Goal: Information Seeking & Learning: Learn about a topic

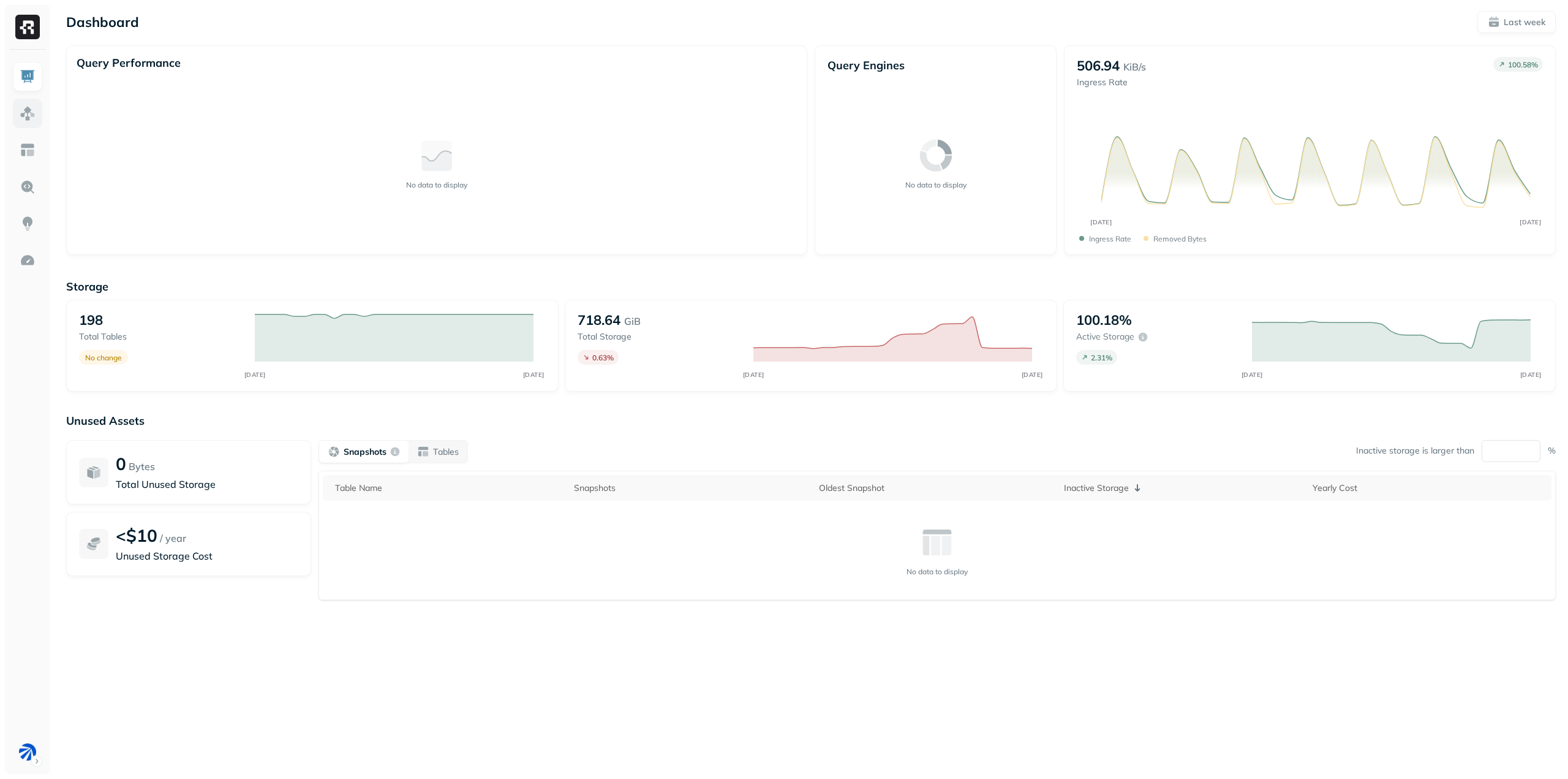
click at [37, 113] on link at bounding box center [27, 113] width 29 height 29
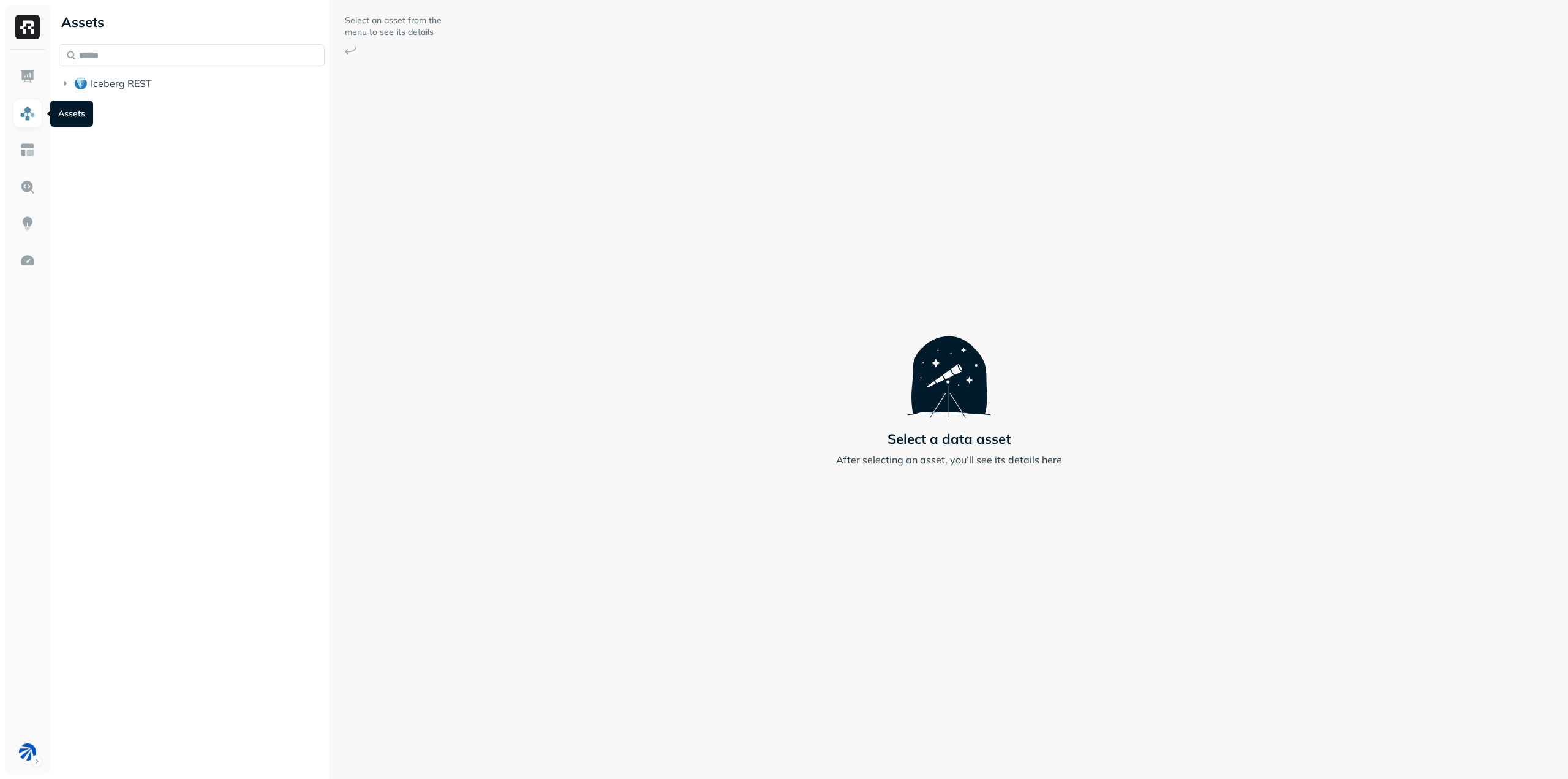
click at [17, 109] on link at bounding box center [27, 113] width 29 height 29
click at [102, 84] on span "Iceberg REST" at bounding box center [121, 84] width 61 height 12
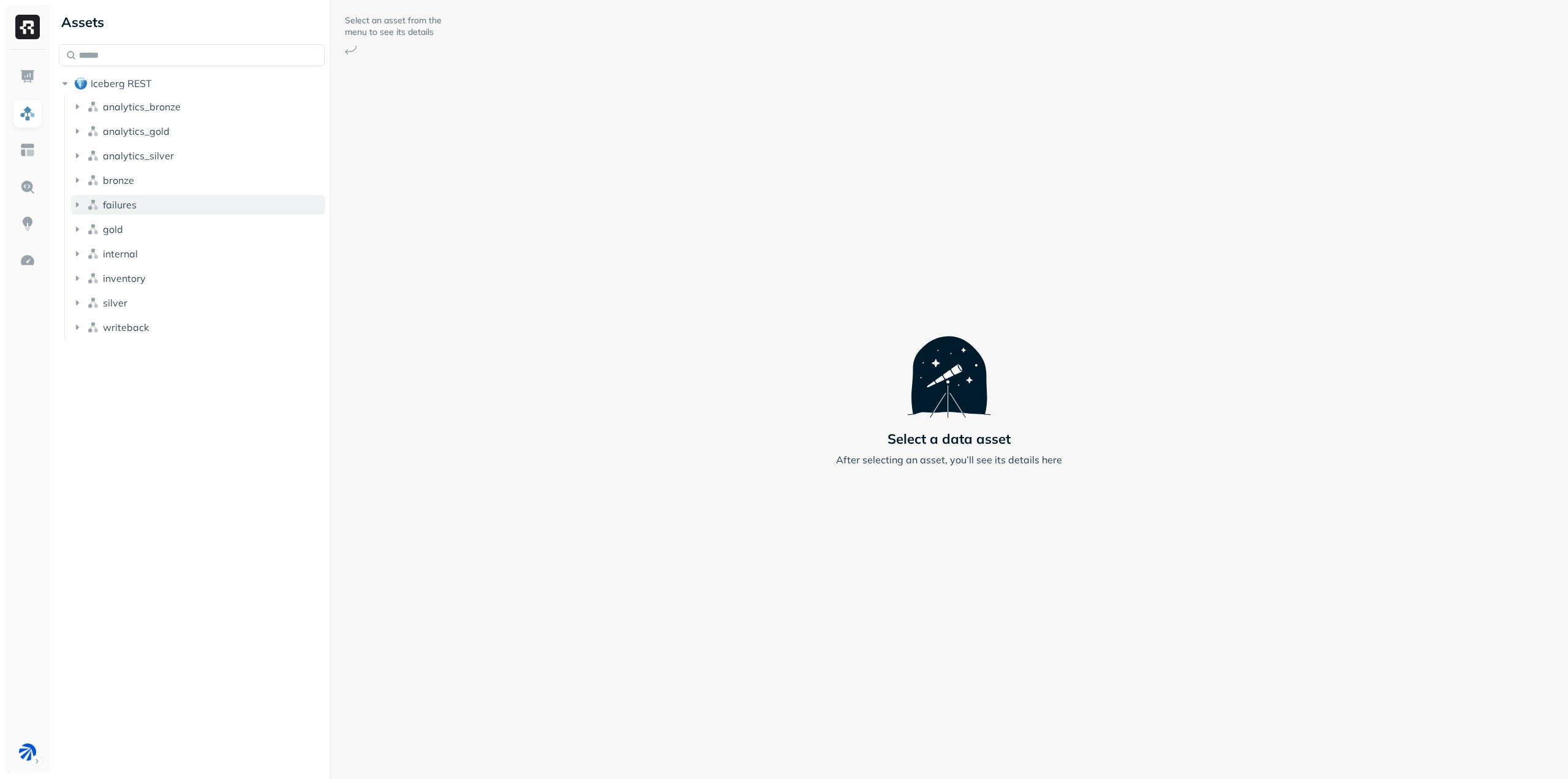
click at [157, 203] on button "failures" at bounding box center [198, 205] width 254 height 20
click at [168, 229] on button "Tables ( 2 )" at bounding box center [205, 228] width 242 height 20
click at [170, 271] on link "normalize" at bounding box center [211, 275] width 231 height 20
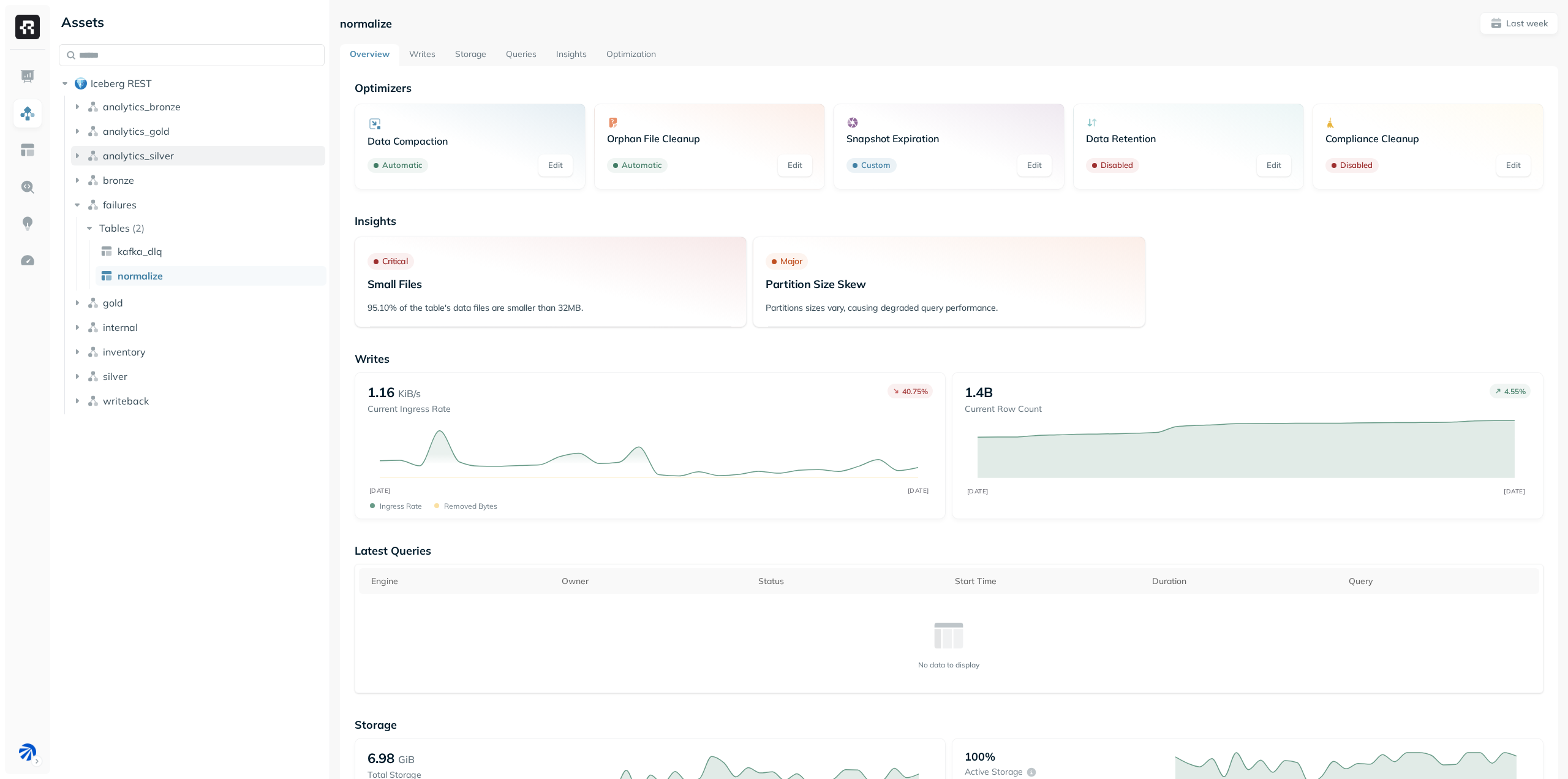
click at [153, 160] on span "analytics_silver" at bounding box center [138, 156] width 71 height 12
click at [164, 134] on span "analytics_gold" at bounding box center [136, 132] width 67 height 12
click at [177, 97] on button "analytics_bronze" at bounding box center [198, 106] width 254 height 20
click at [204, 127] on button "Tables ( 7 )" at bounding box center [205, 129] width 242 height 20
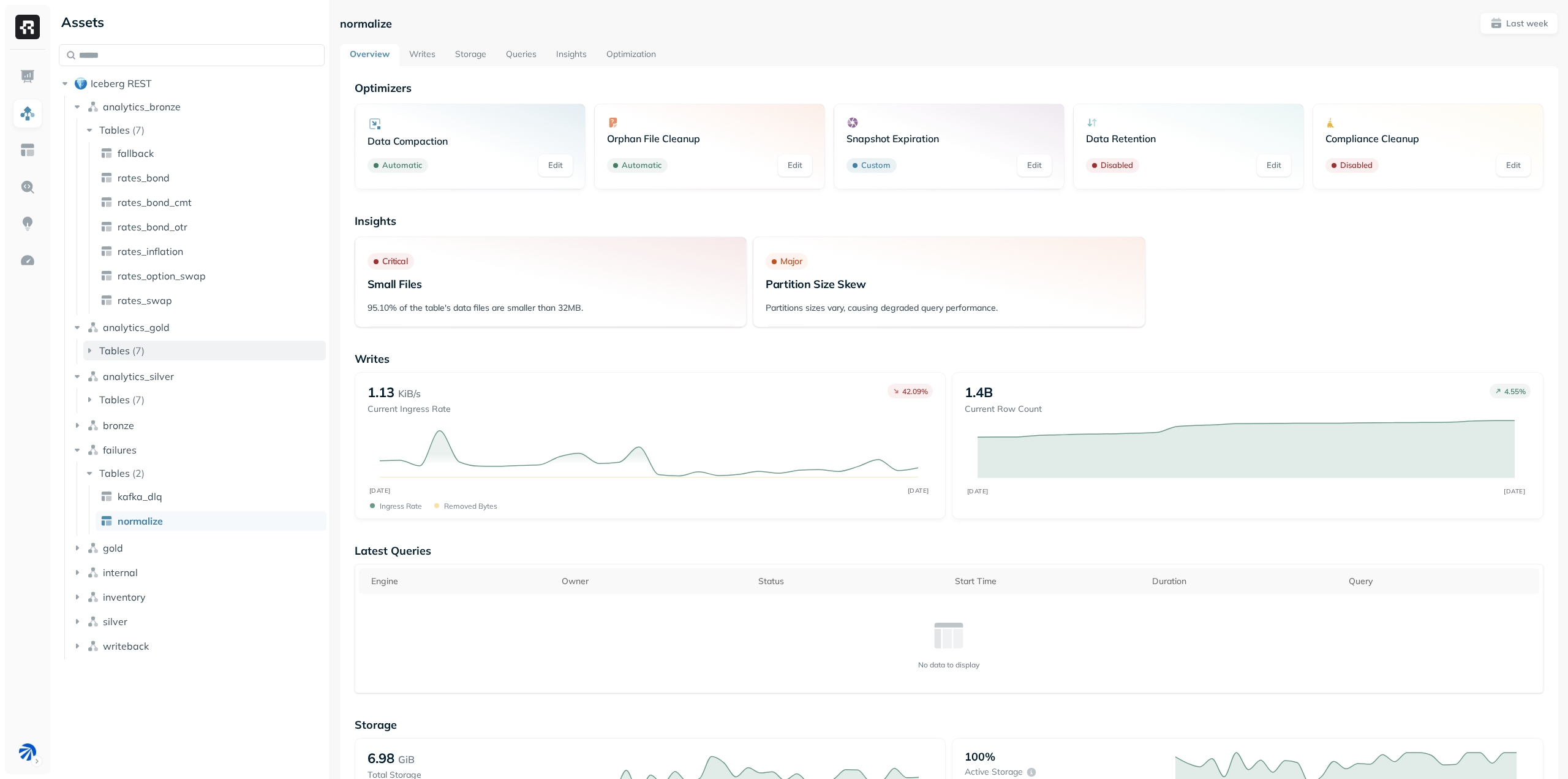
click at [212, 352] on button "Tables ( 7 )" at bounding box center [205, 350] width 242 height 20
click at [171, 524] on link "rates_swap" at bounding box center [211, 521] width 231 height 20
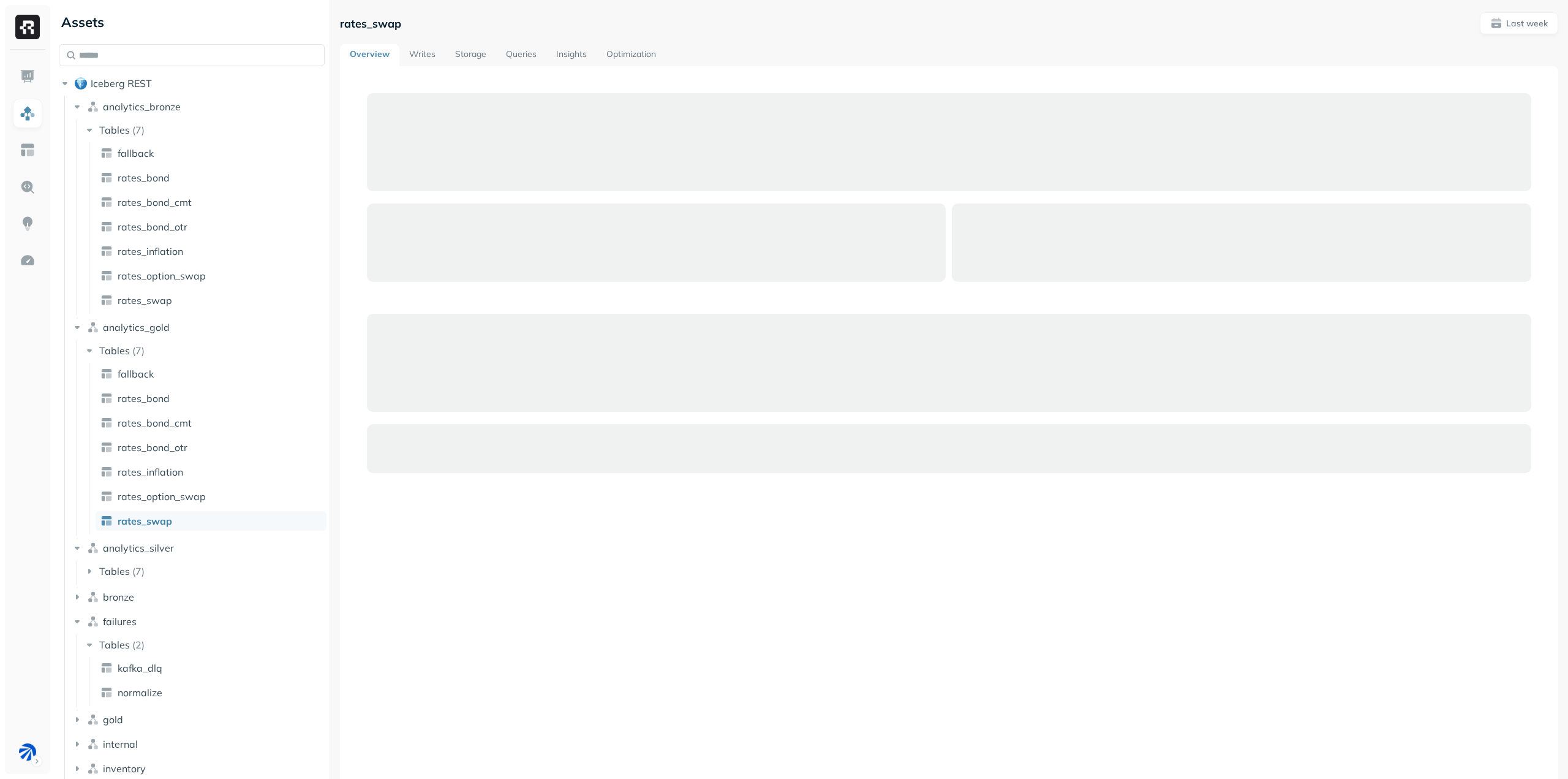
scroll to position [57, 0]
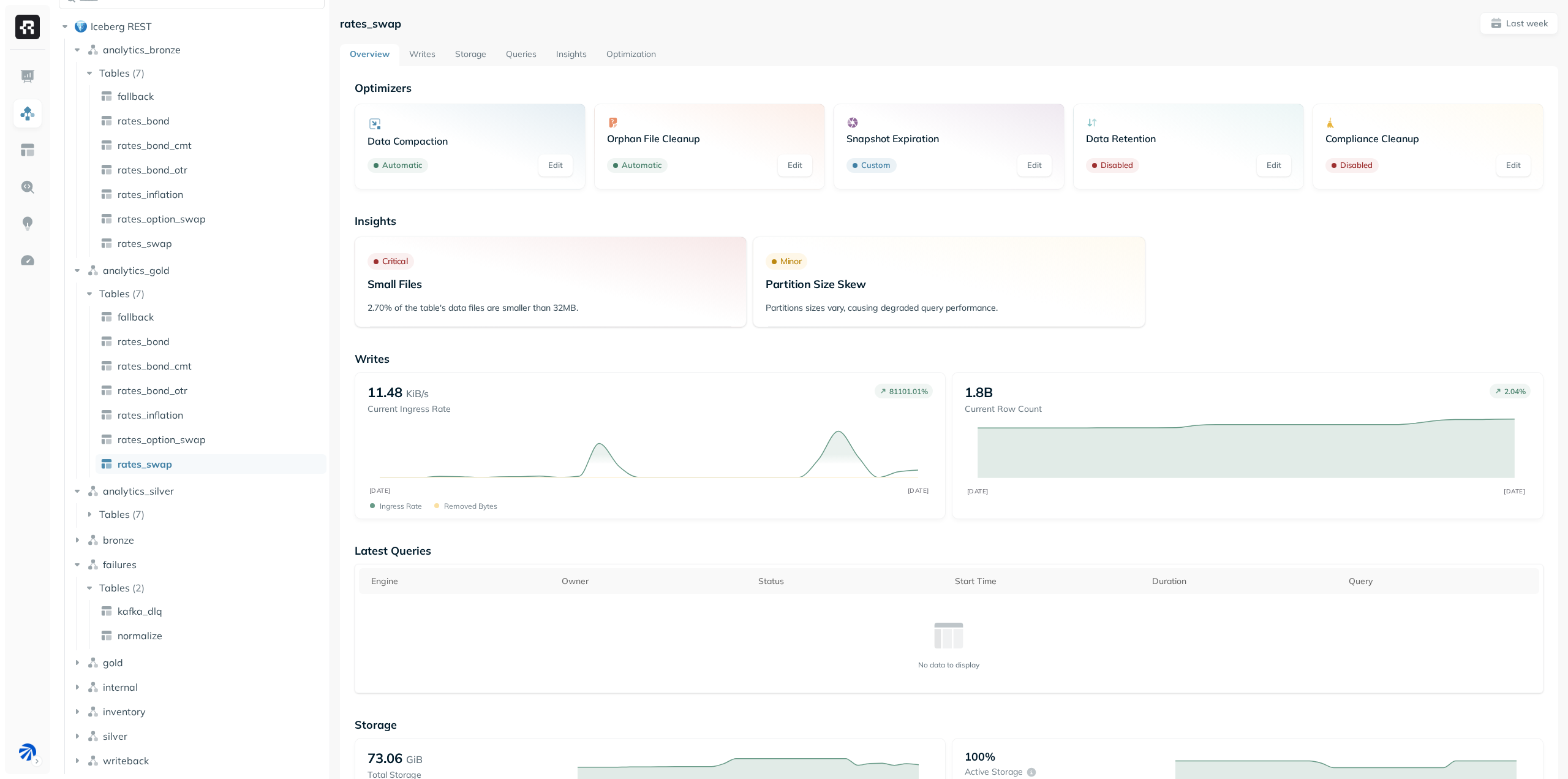
click at [154, 466] on span "rates_swap" at bounding box center [145, 464] width 55 height 12
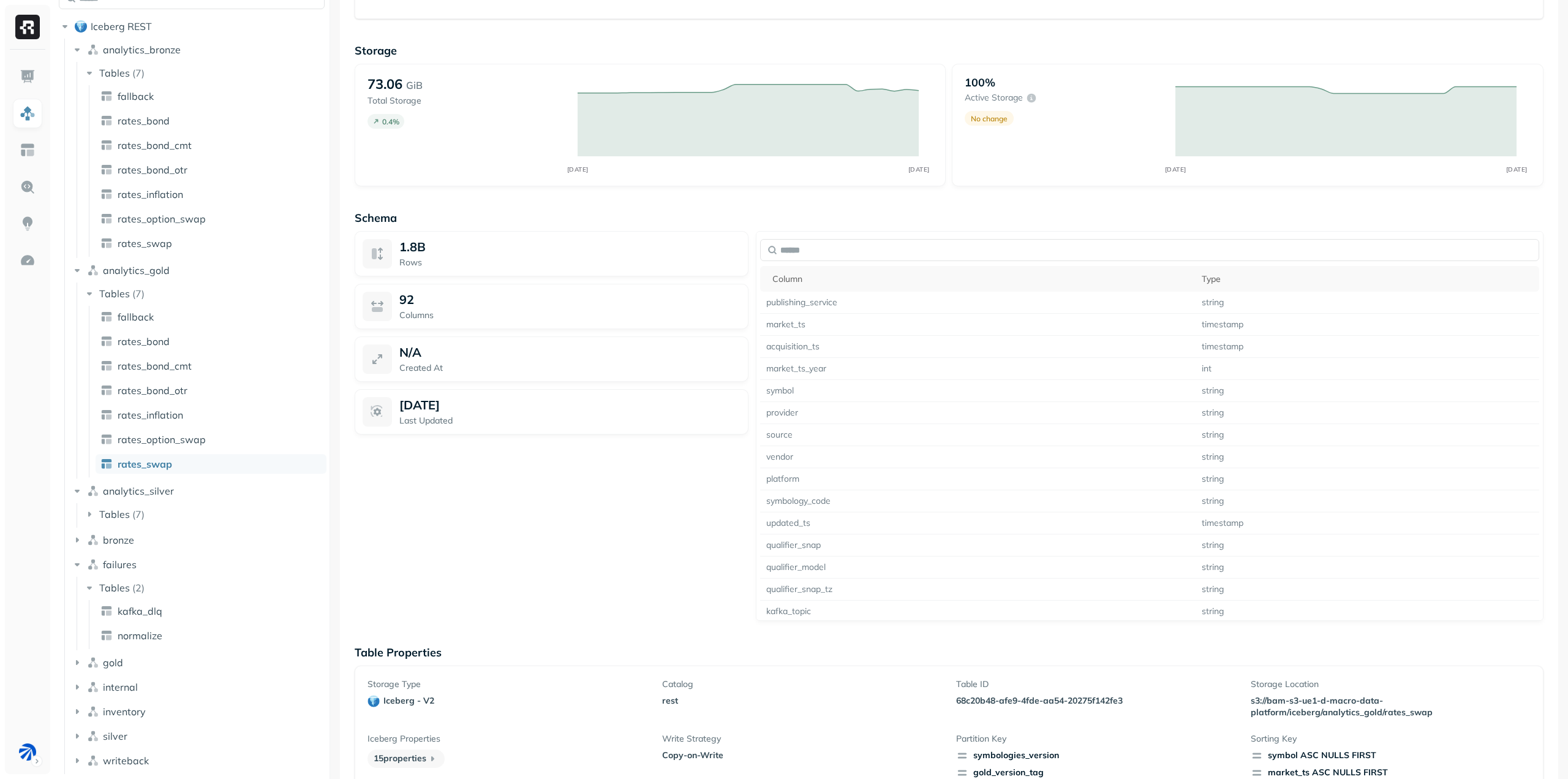
scroll to position [719, 0]
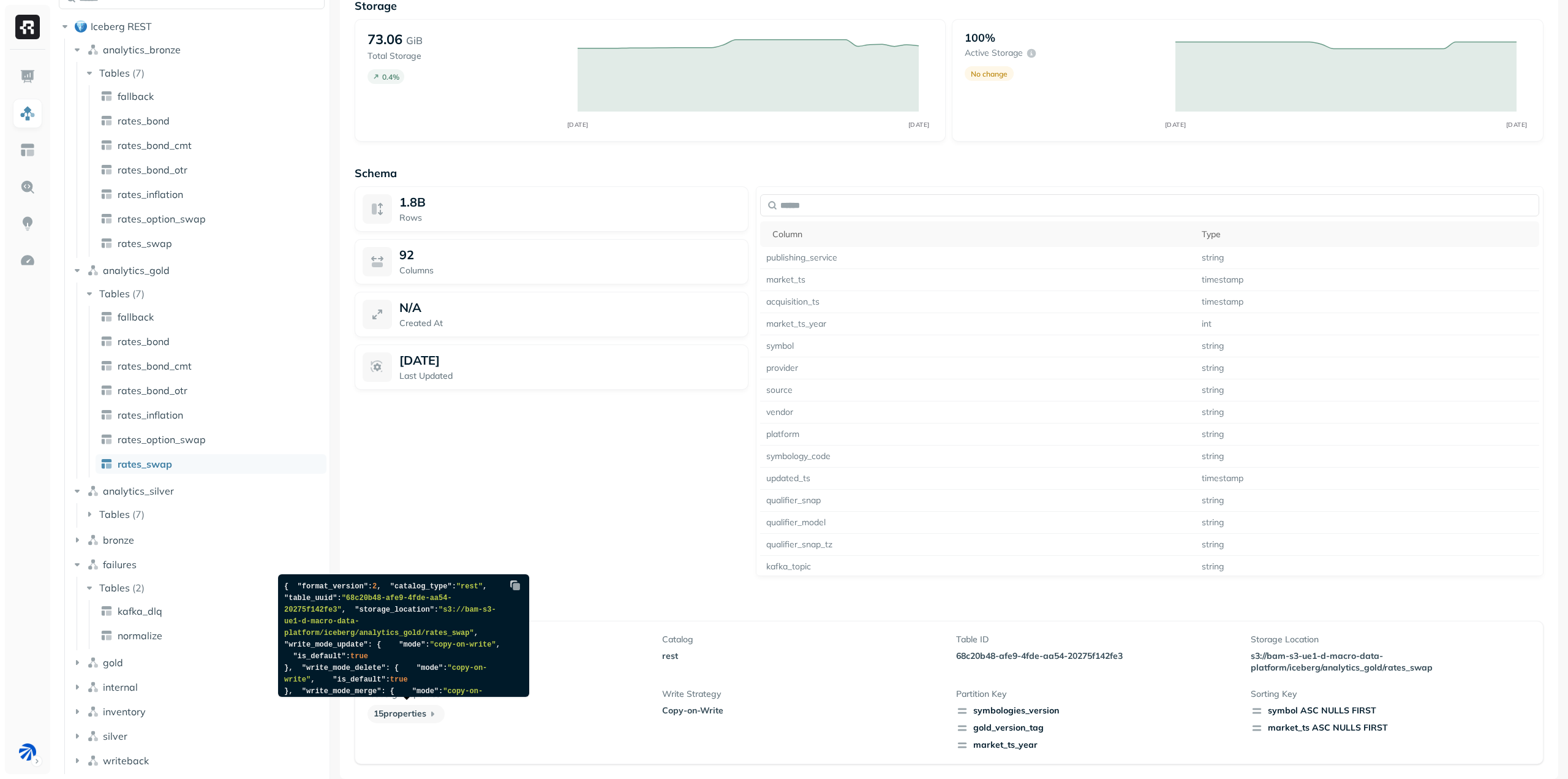
click at [415, 717] on p "15 properties" at bounding box center [406, 714] width 77 height 18
click at [433, 712] on icon at bounding box center [433, 714] width 12 height 12
click at [438, 714] on icon at bounding box center [433, 714] width 12 height 12
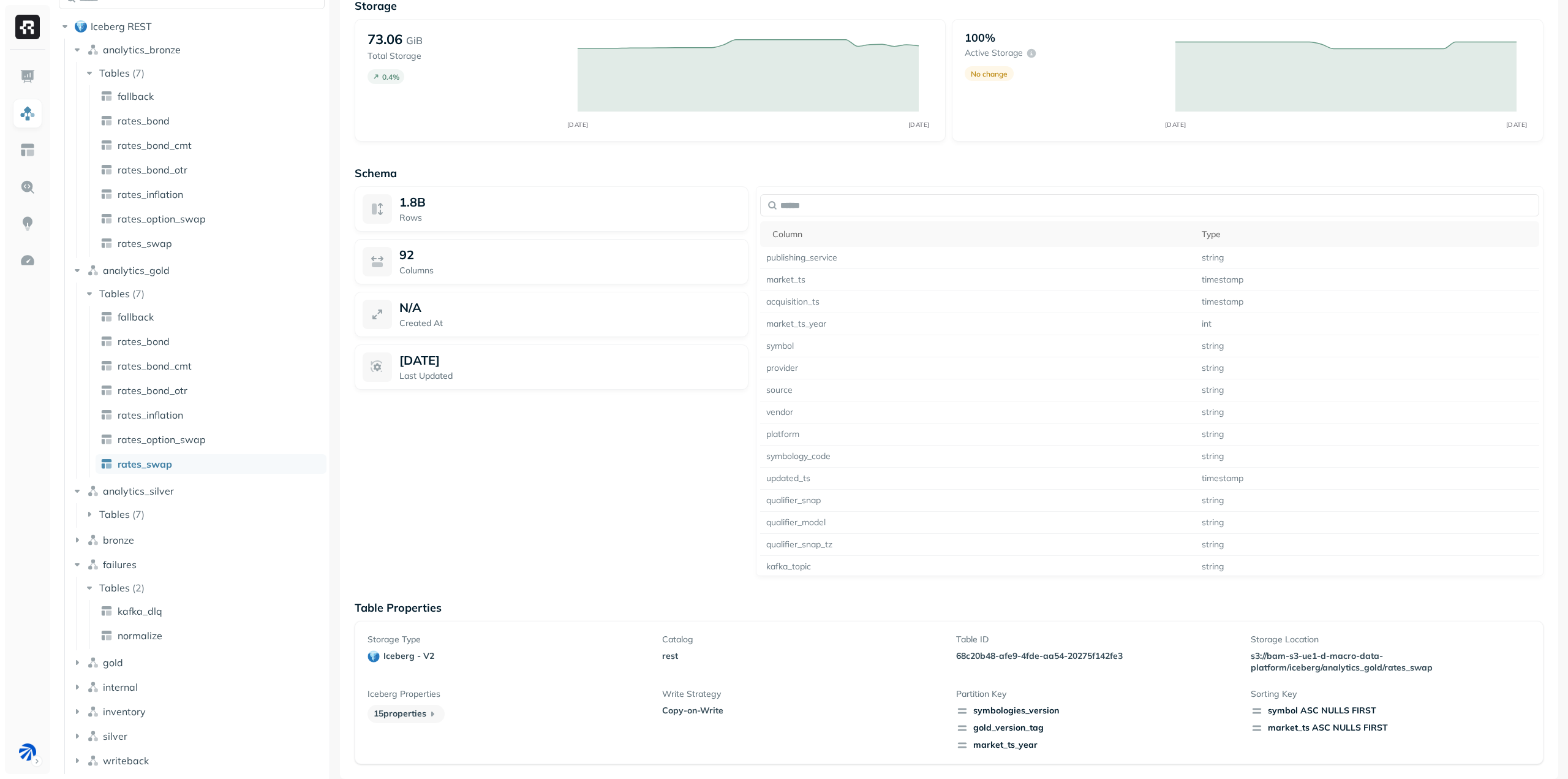
click at [433, 714] on icon at bounding box center [433, 714] width 3 height 5
click at [195, 245] on link "rates_swap" at bounding box center [211, 243] width 231 height 20
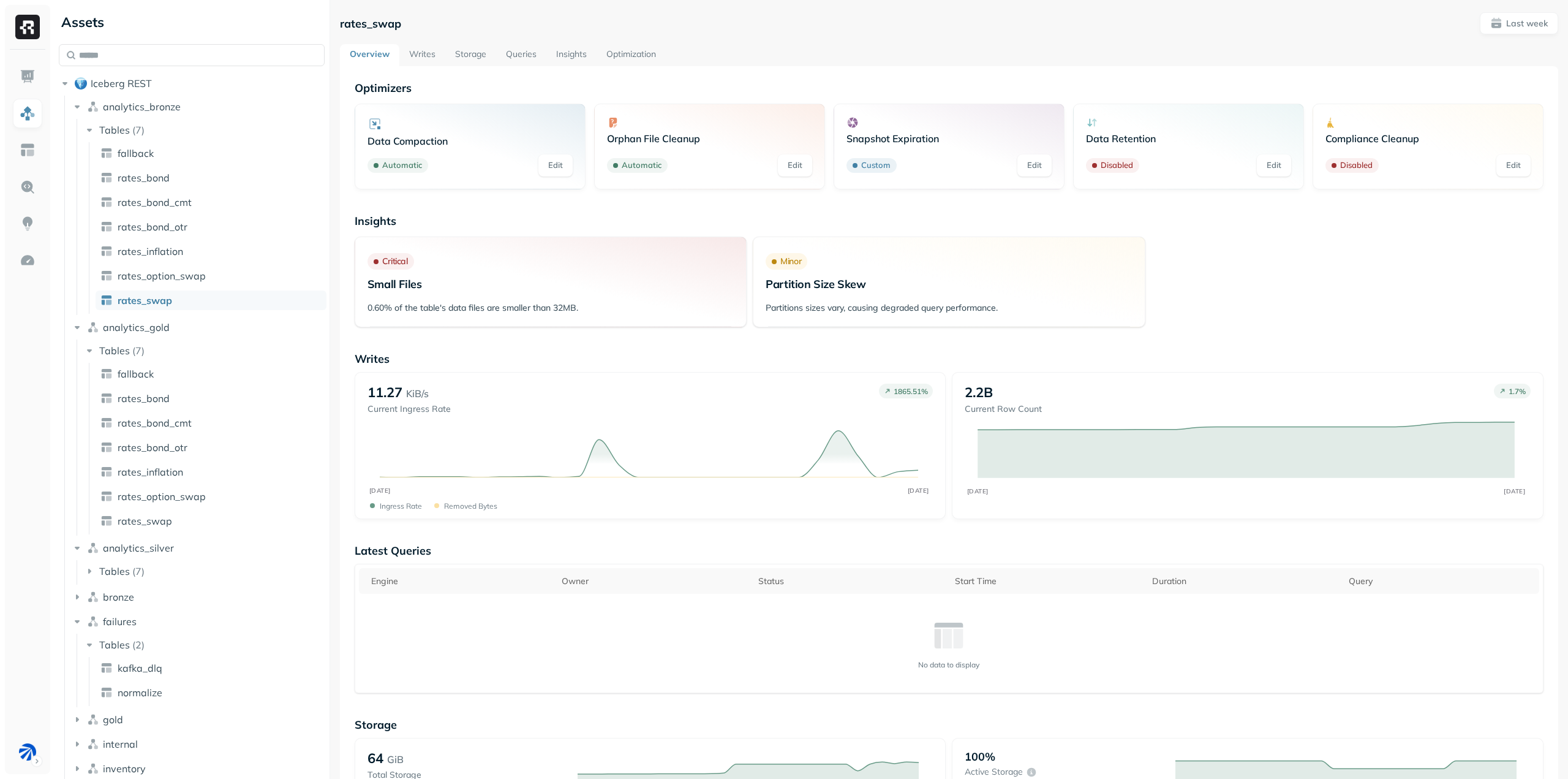
click at [573, 50] on link "Insights" at bounding box center [571, 55] width 50 height 22
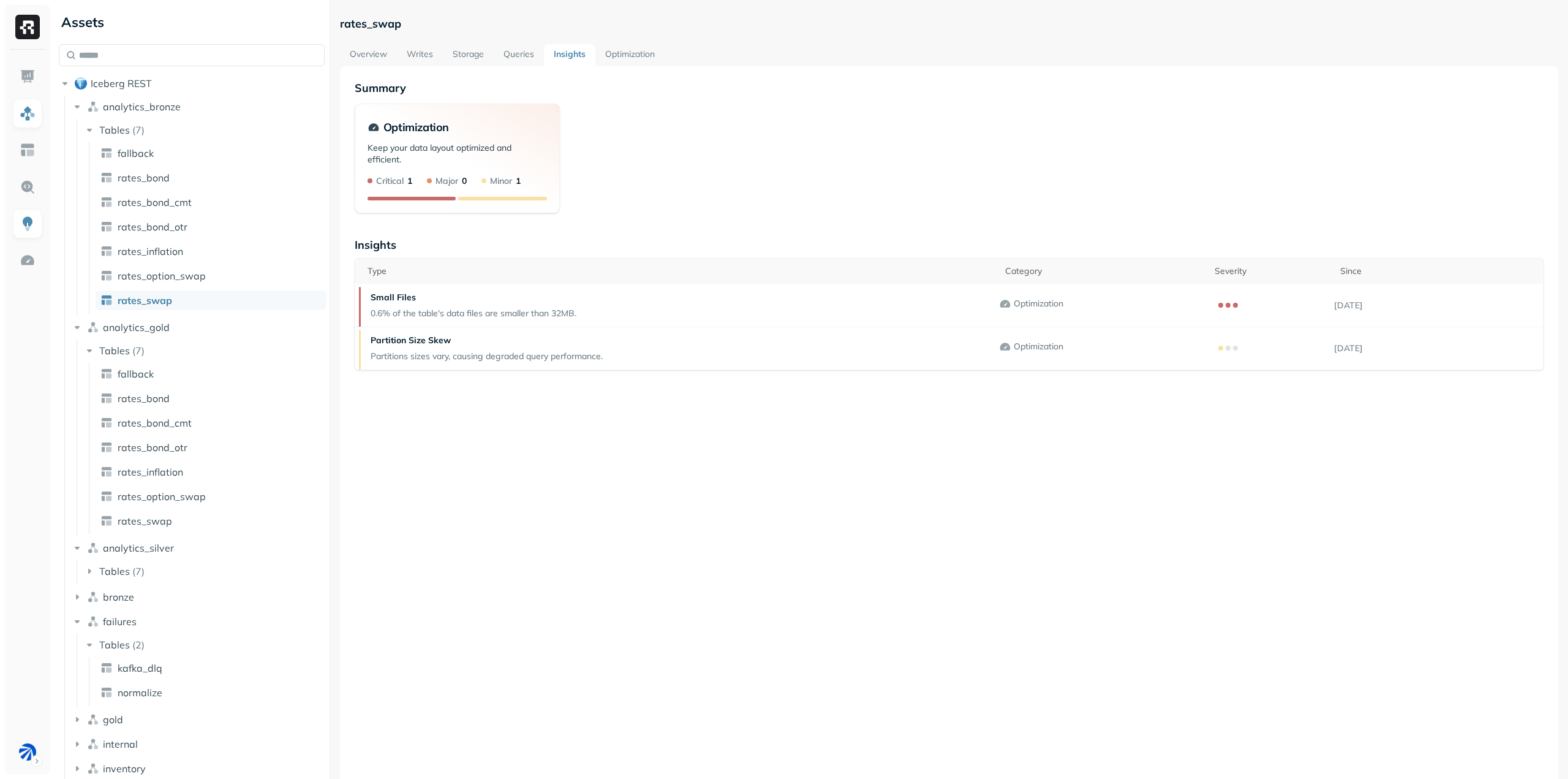
click at [488, 52] on link "Storage" at bounding box center [468, 55] width 51 height 22
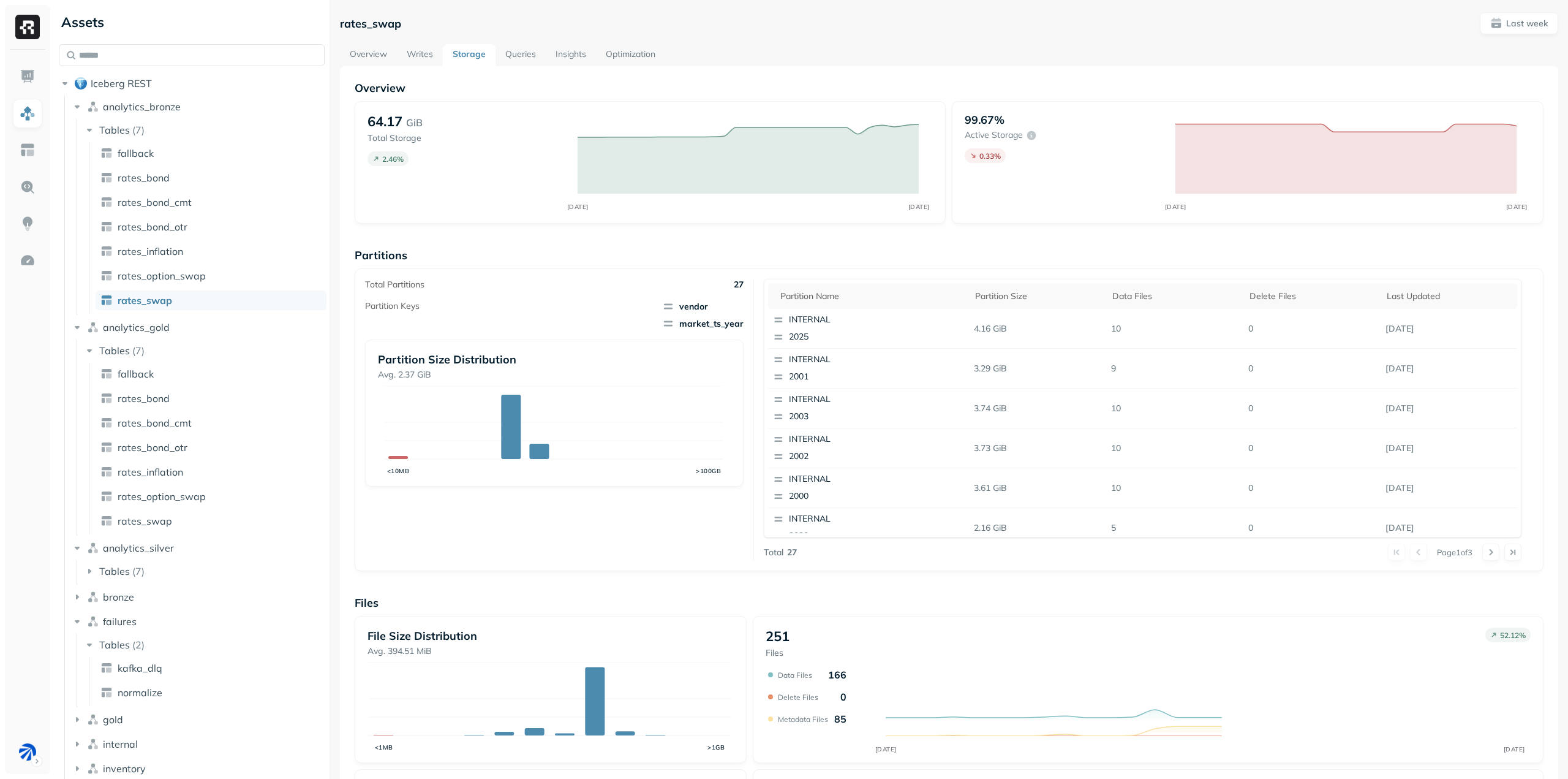
click at [427, 53] on link "Writes" at bounding box center [420, 55] width 46 height 22
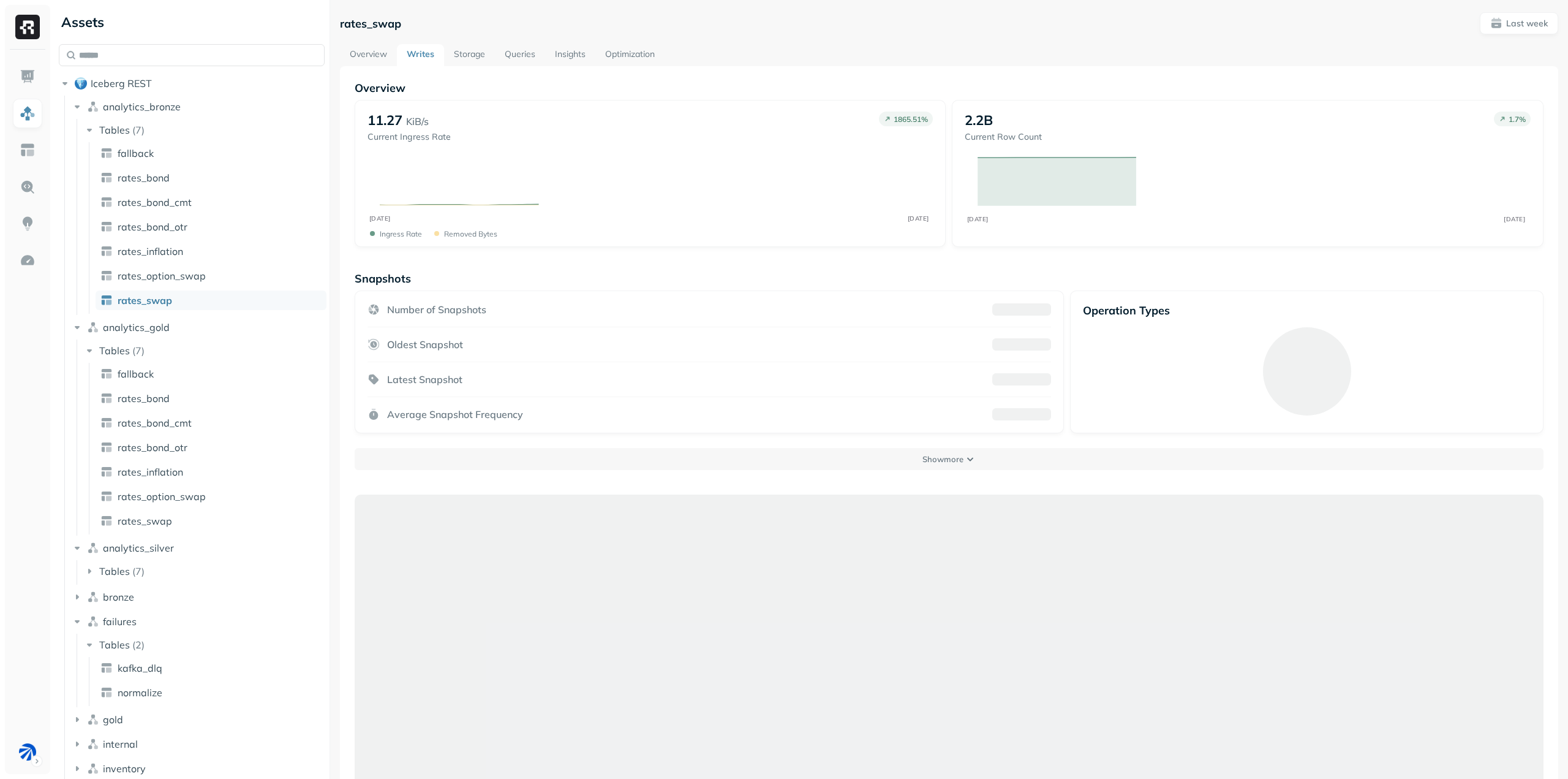
drag, startPoint x: 385, startPoint y: 51, endPoint x: 399, endPoint y: 76, distance: 28.7
click at [384, 51] on link "Overview" at bounding box center [368, 55] width 57 height 22
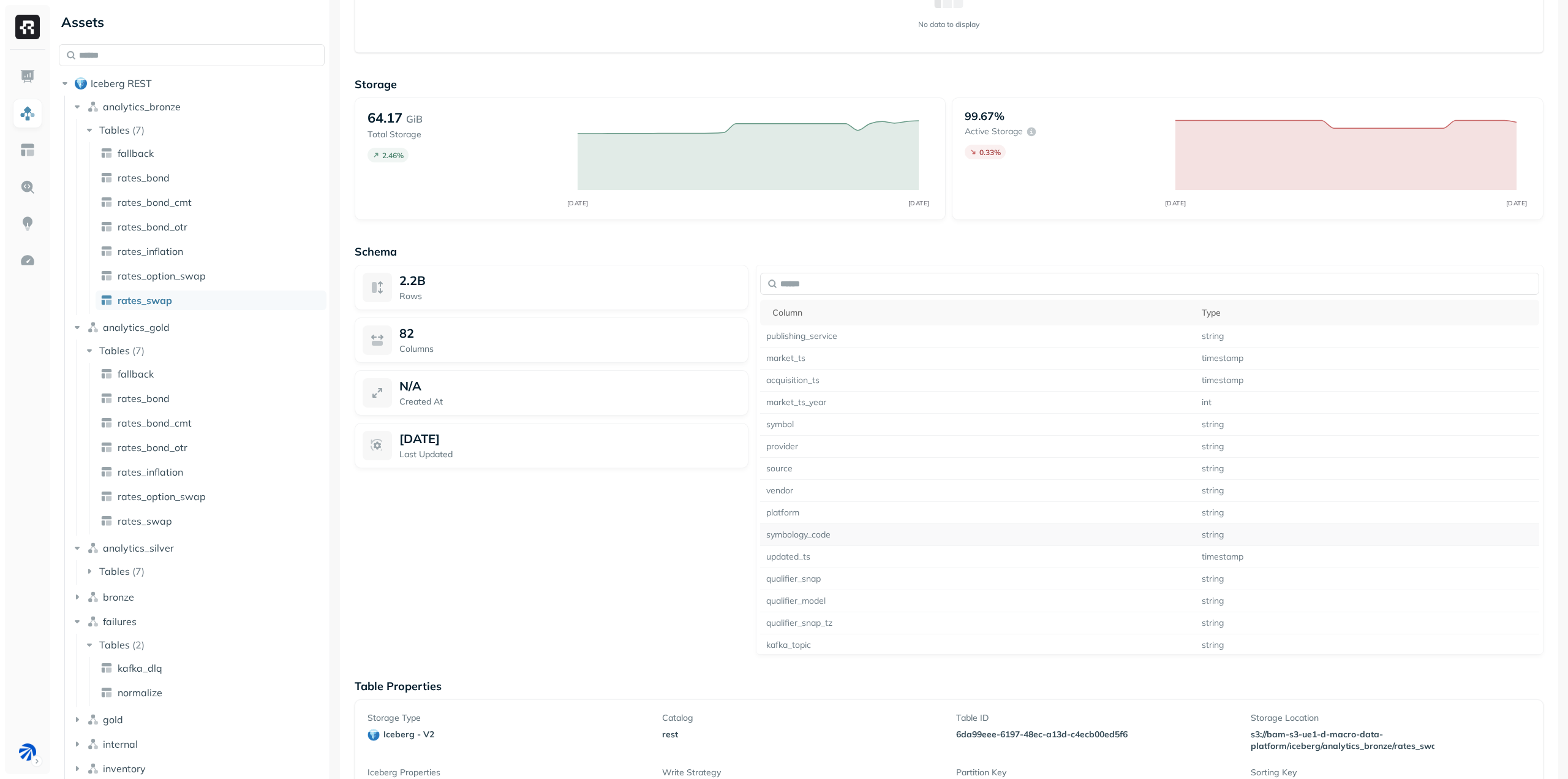
click at [918, 530] on td "symbology_code" at bounding box center [978, 535] width 435 height 22
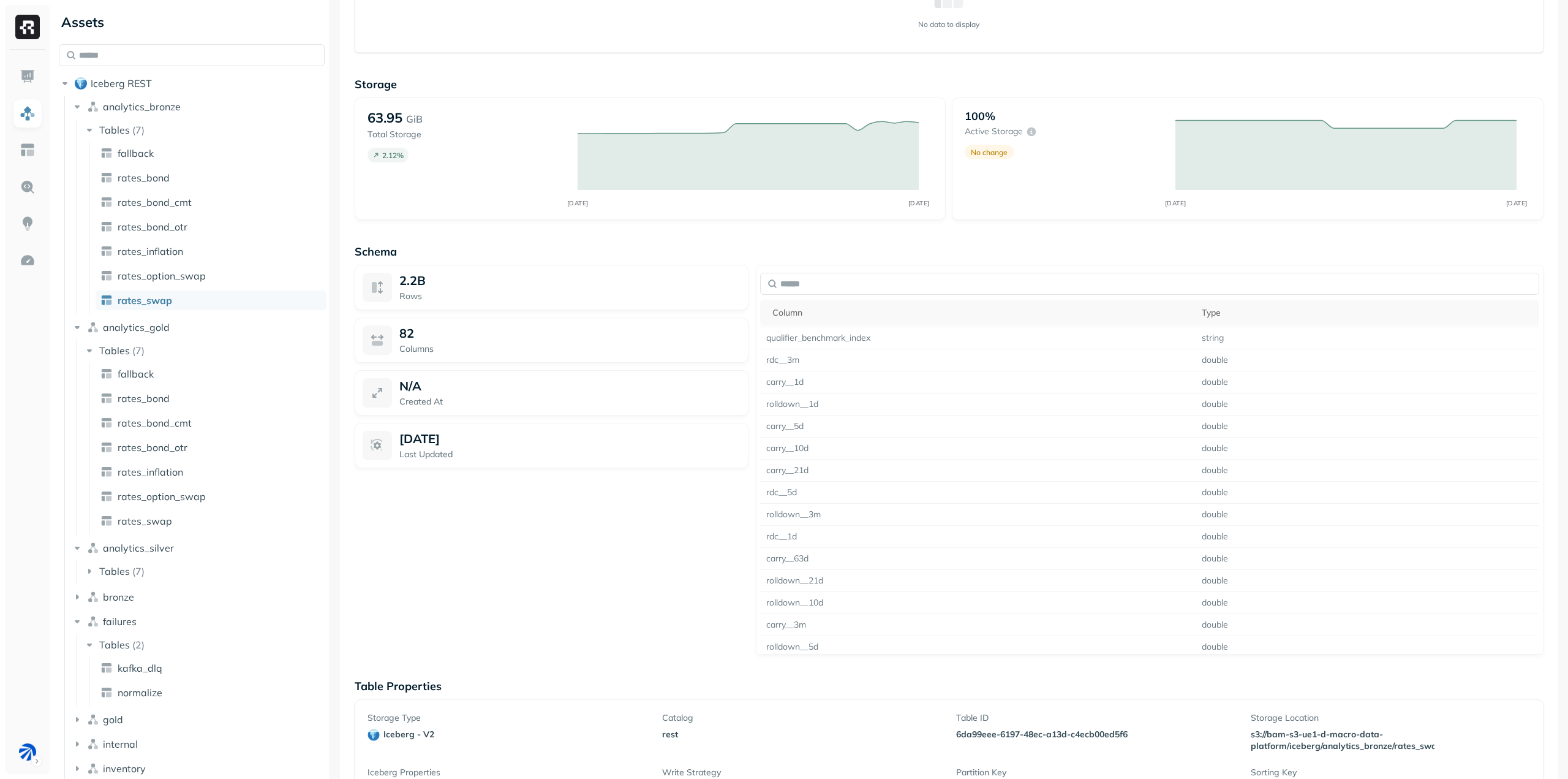
scroll to position [1484, 0]
click at [198, 281] on span "rates_option_swap" at bounding box center [162, 276] width 88 height 12
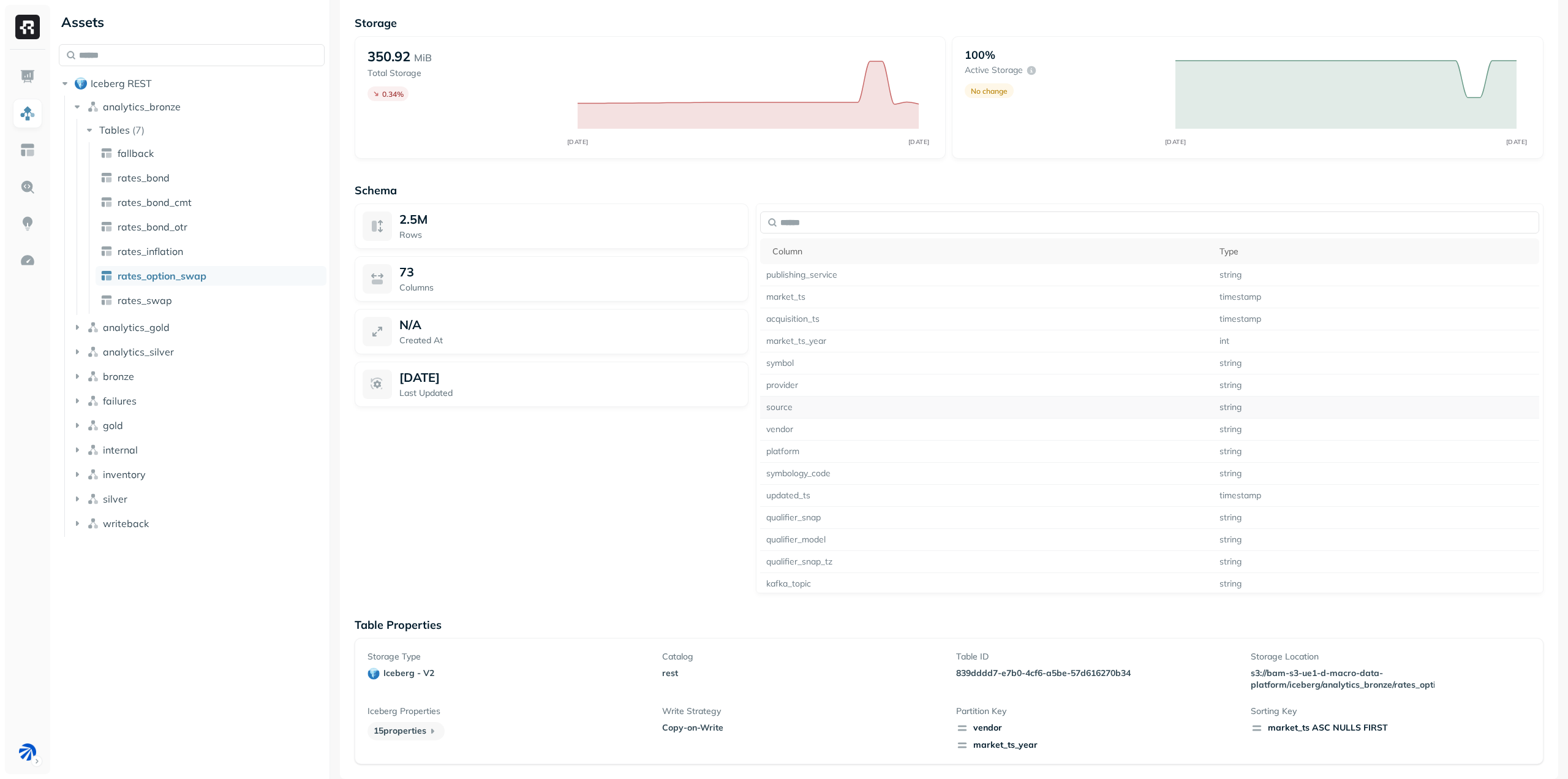
click at [889, 412] on td "source" at bounding box center [987, 408] width 454 height 22
click at [802, 406] on td "payload_id" at bounding box center [987, 405] width 454 height 22
copy td "payload_id"
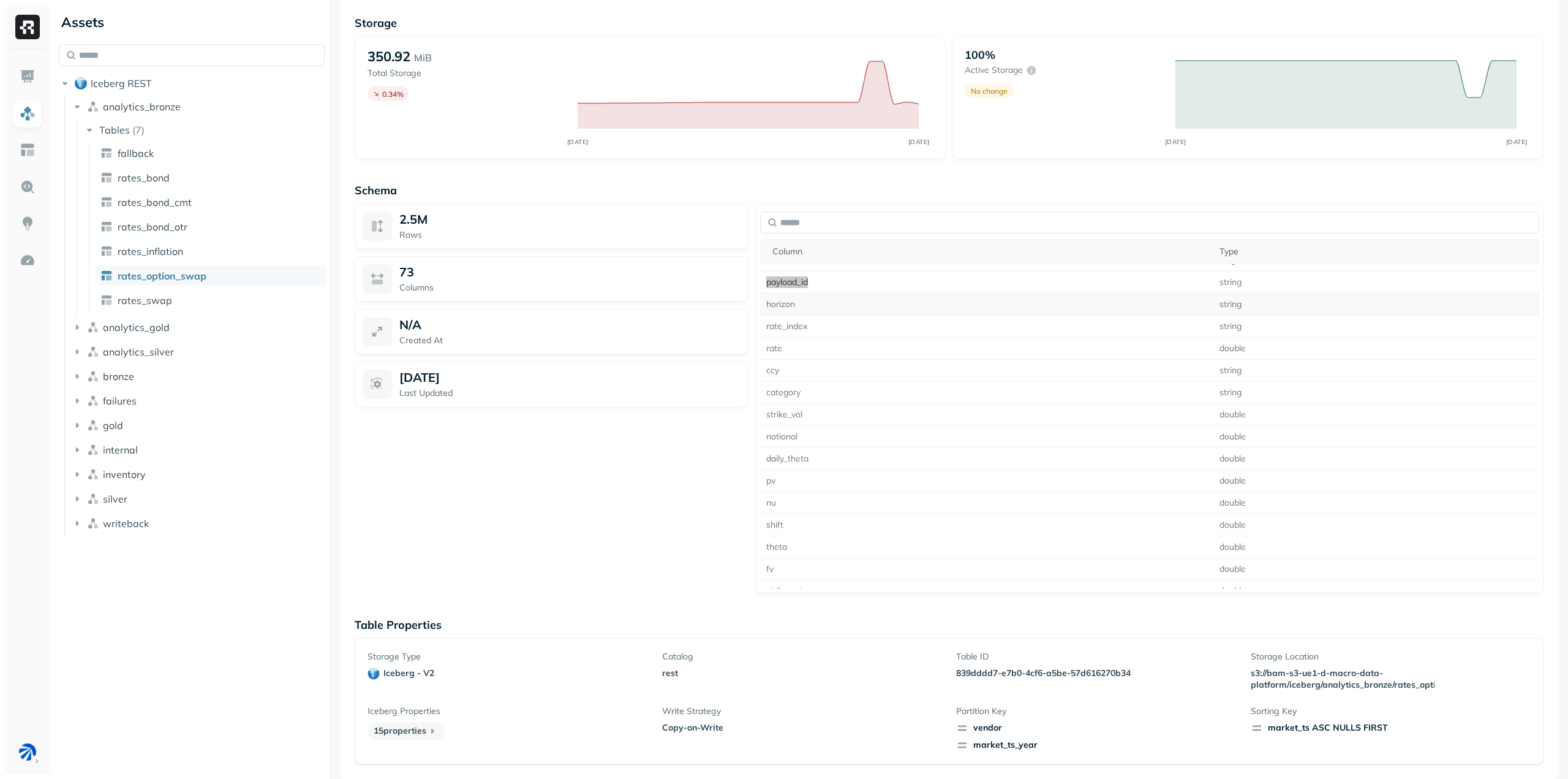
scroll to position [429, 0]
